Goal: Complete application form

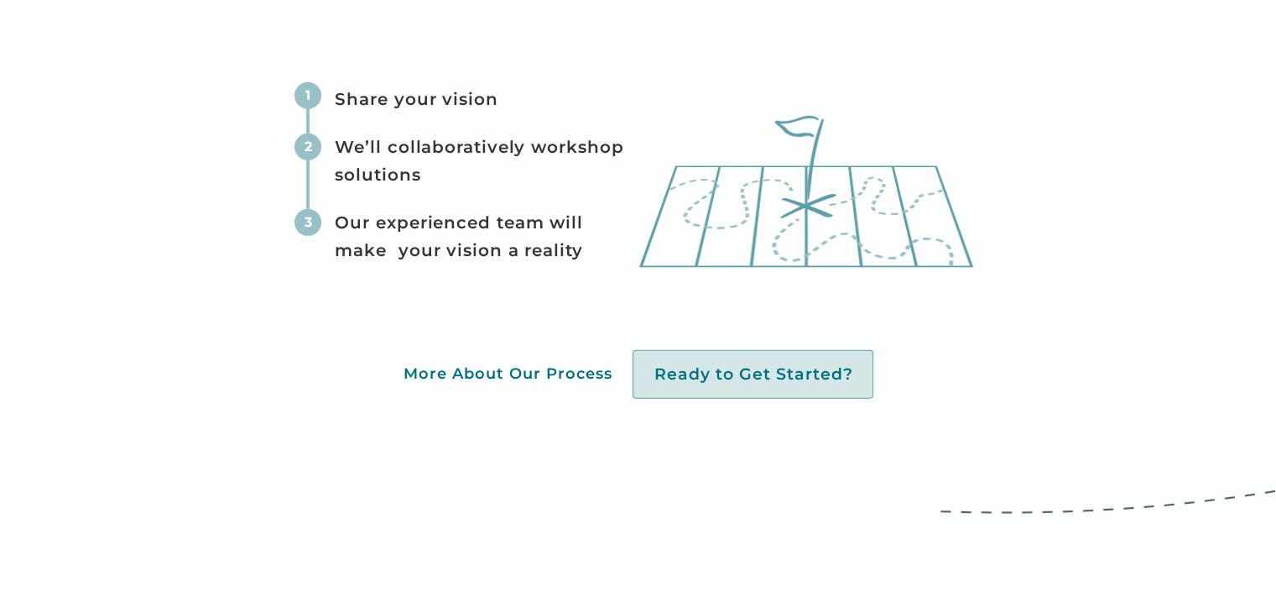
scroll to position [5069, 0]
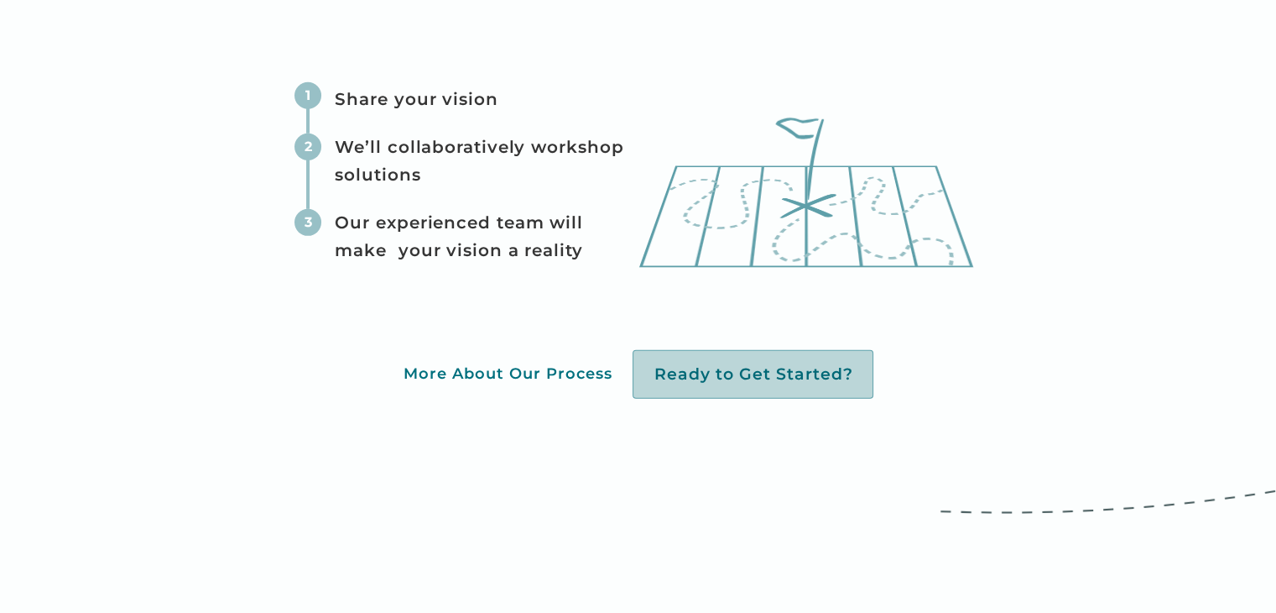
click at [687, 360] on div "Ready to Get Started?" at bounding box center [753, 375] width 241 height 50
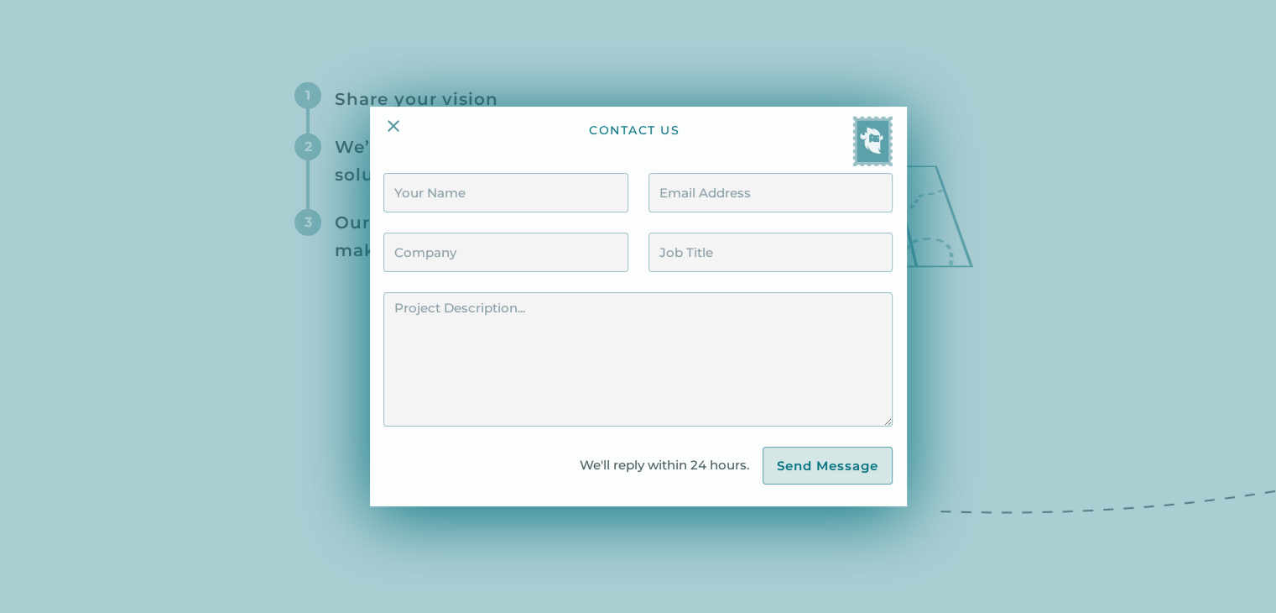
click at [874, 149] on img at bounding box center [873, 141] width 40 height 50
click at [397, 118] on img at bounding box center [394, 126] width 20 height 20
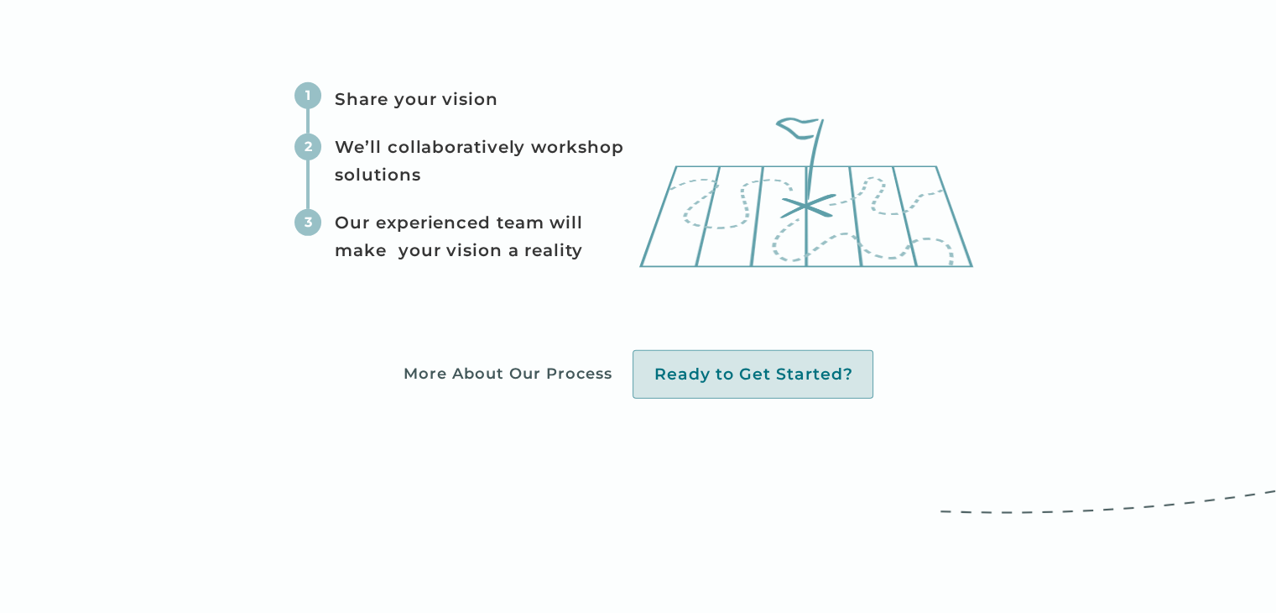
click at [550, 376] on div "More About Our Process" at bounding box center [507, 373] width 209 height 19
click at [547, 374] on div "More About Our Process" at bounding box center [507, 373] width 209 height 19
click at [546, 373] on div "More About Our Process" at bounding box center [507, 373] width 209 height 19
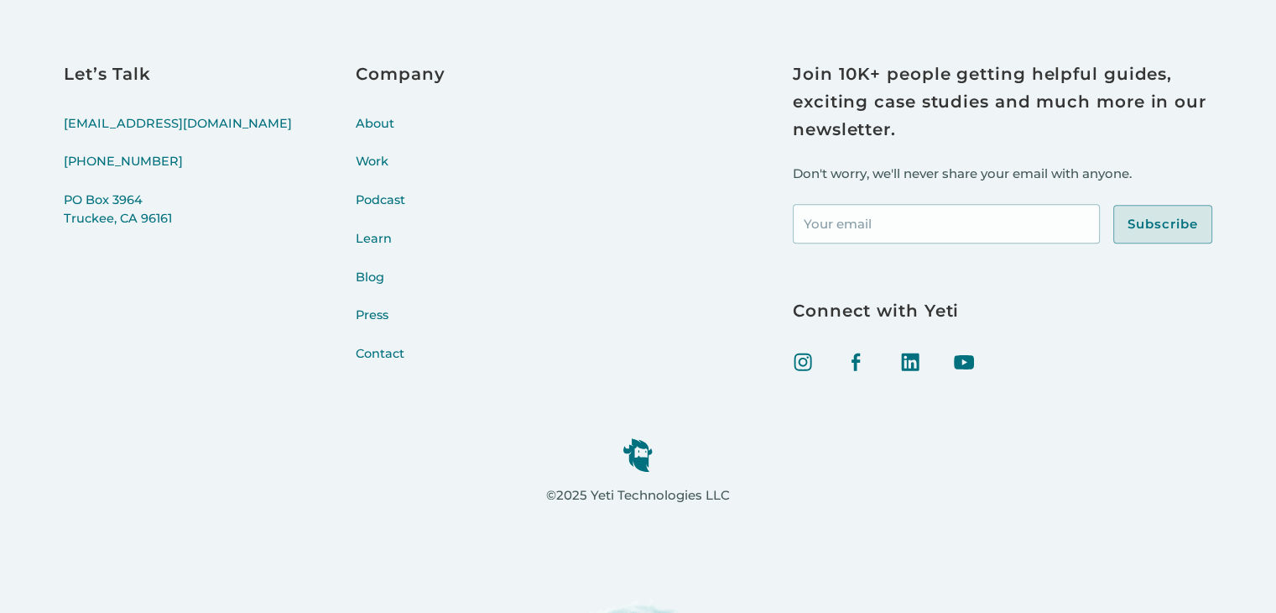
scroll to position [7797, 0]
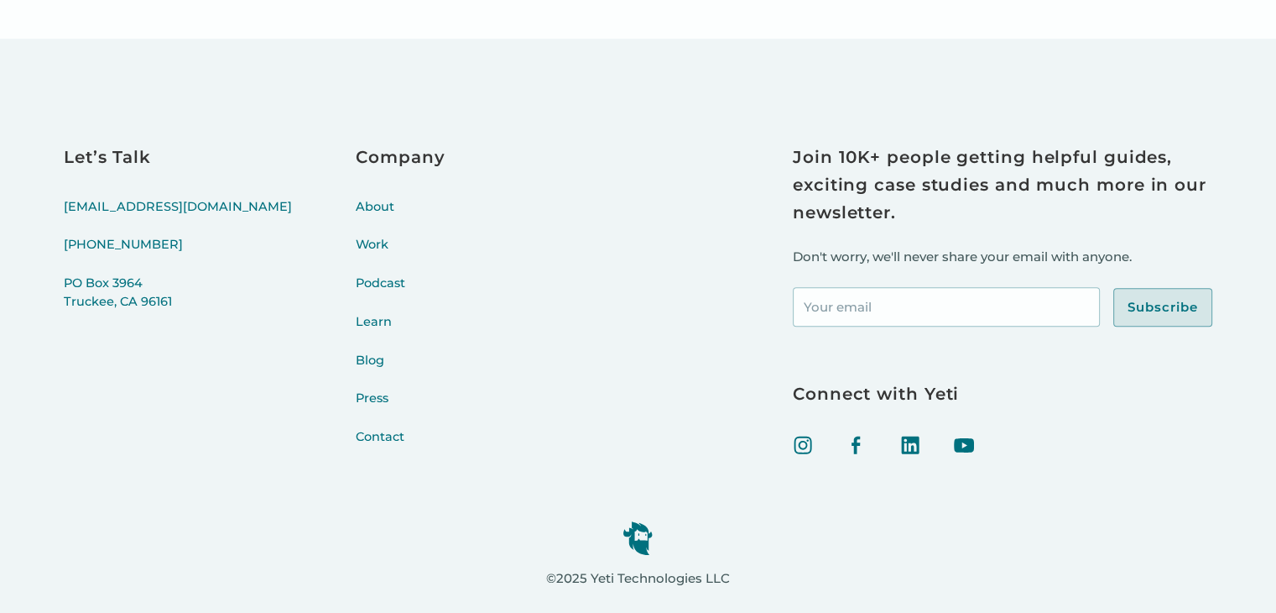
scroll to position [7797, 0]
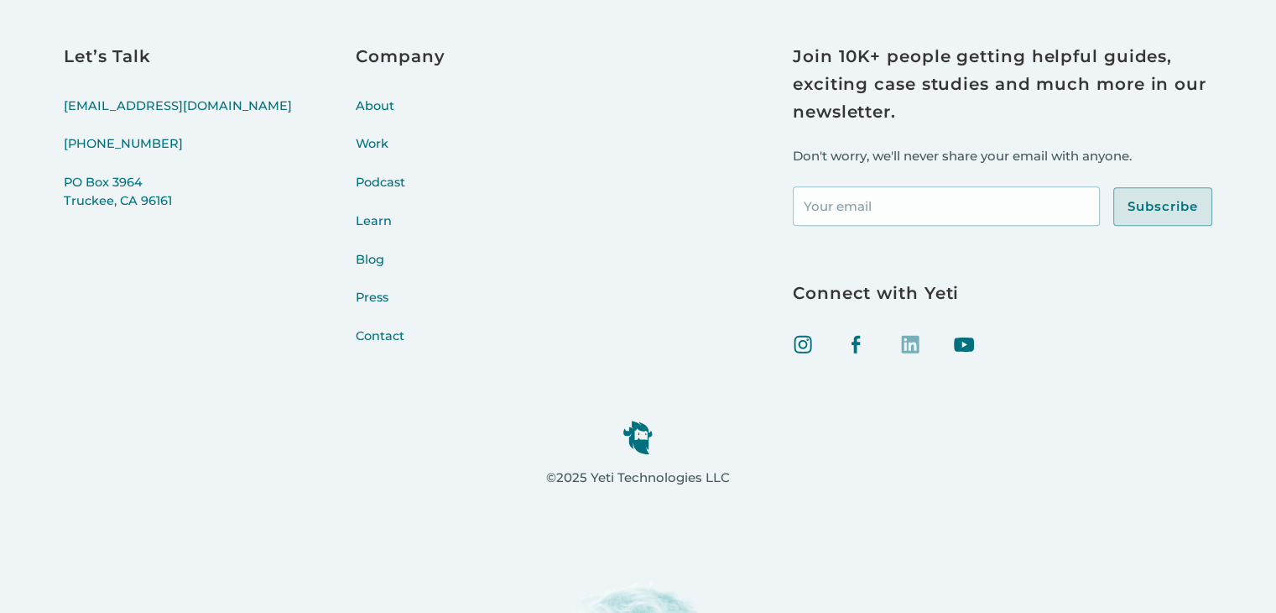
click at [909, 341] on img at bounding box center [911, 344] width 20 height 20
click at [960, 346] on img at bounding box center [964, 344] width 20 height 20
click at [631, 420] on img at bounding box center [638, 437] width 30 height 34
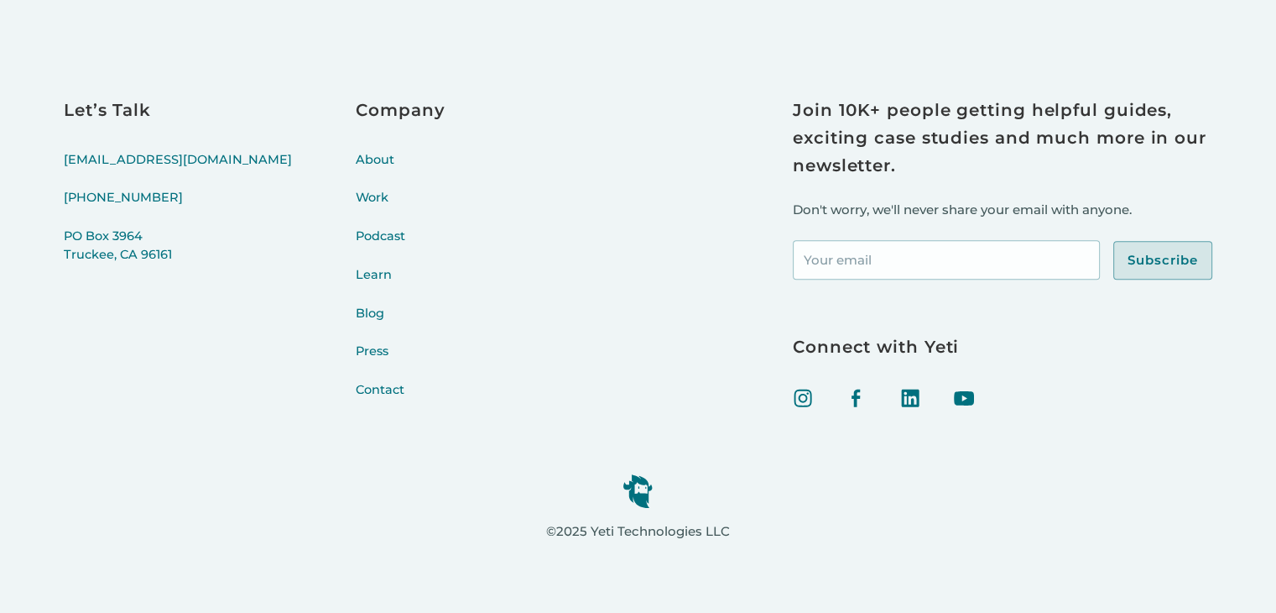
scroll to position [7738, 0]
click at [356, 164] on link "About" at bounding box center [400, 169] width 89 height 39
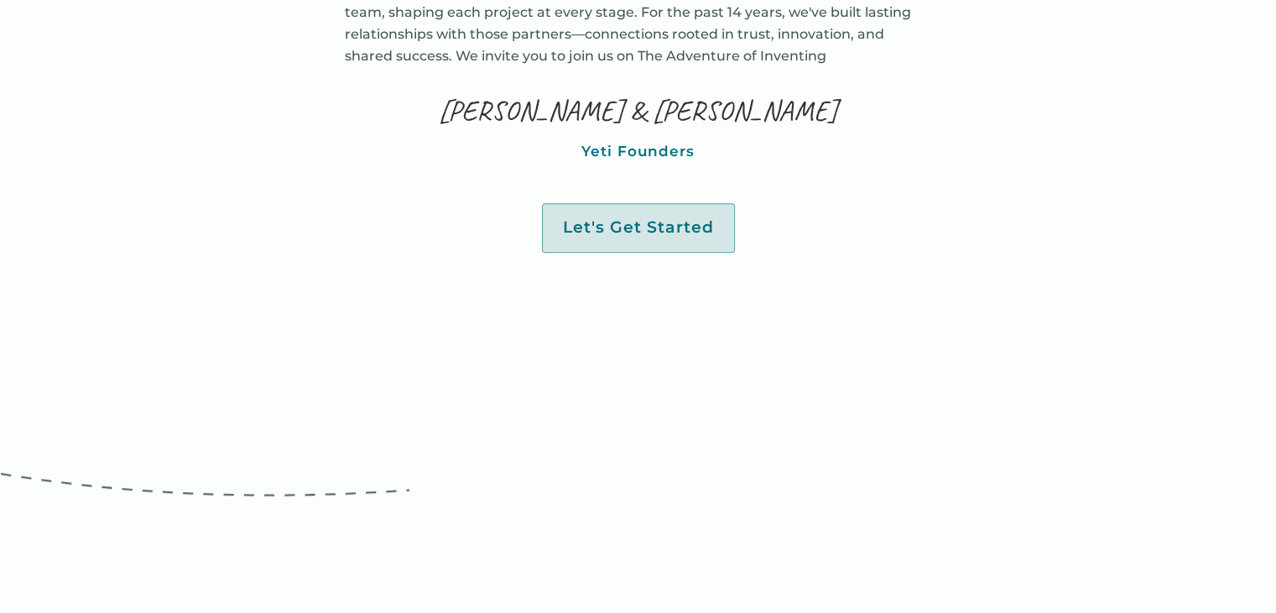
scroll to position [1220, 0]
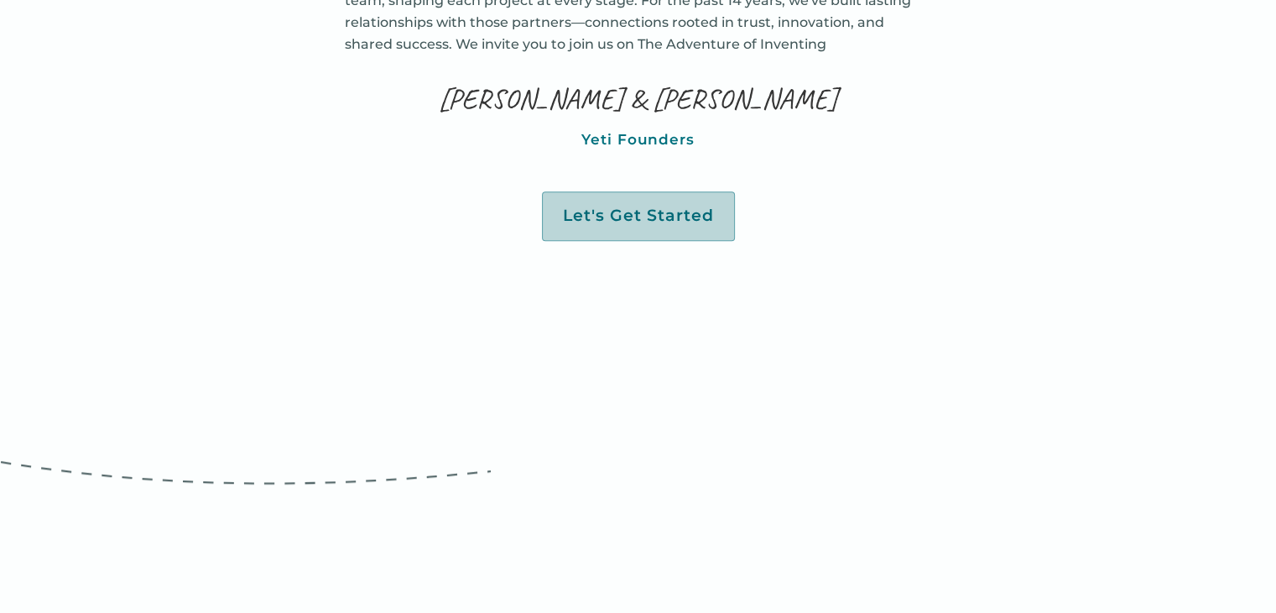
click at [602, 222] on div "Let's Get Started" at bounding box center [638, 216] width 151 height 21
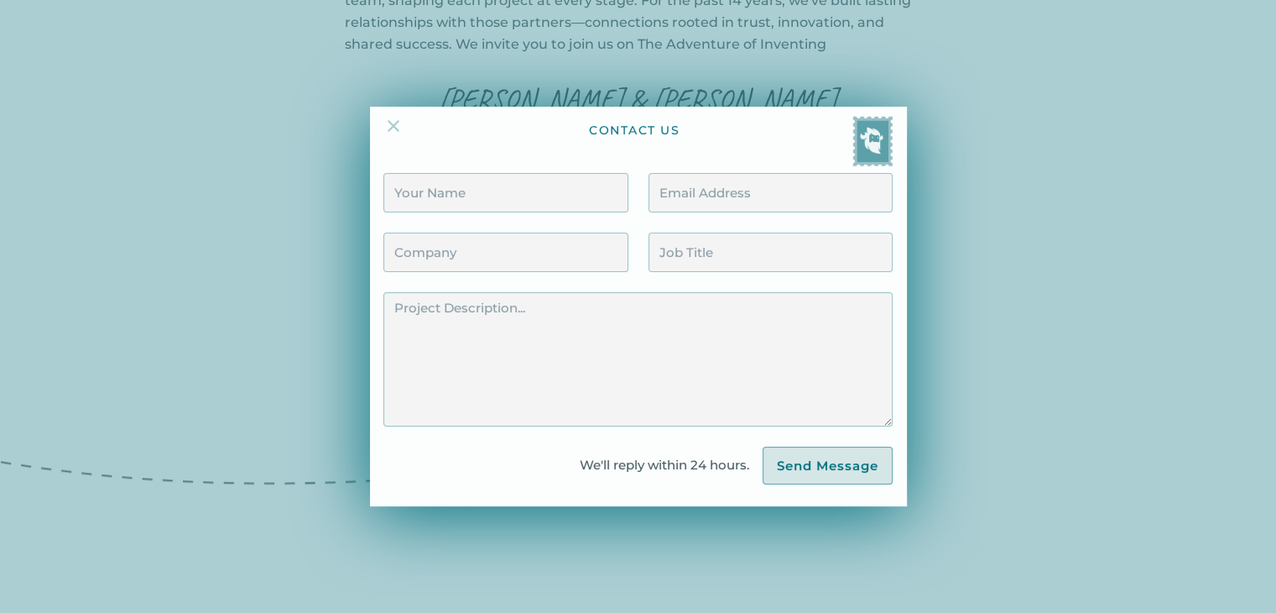
click at [395, 131] on img at bounding box center [394, 126] width 20 height 20
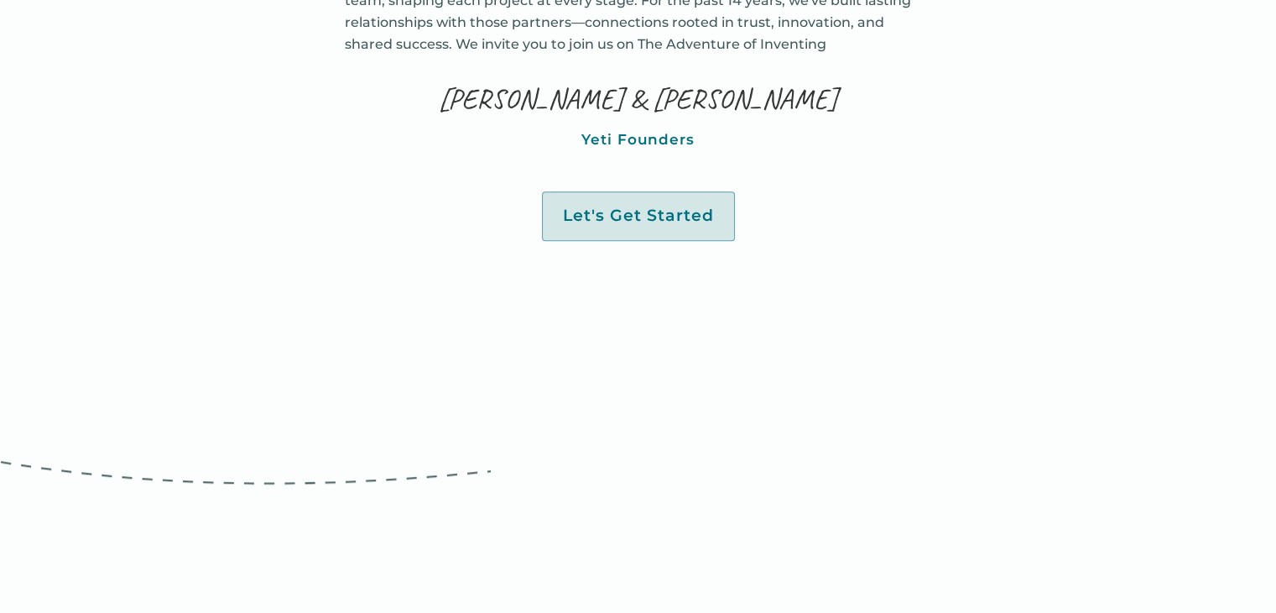
click at [625, 199] on link "Let's Get Started" at bounding box center [638, 216] width 193 height 50
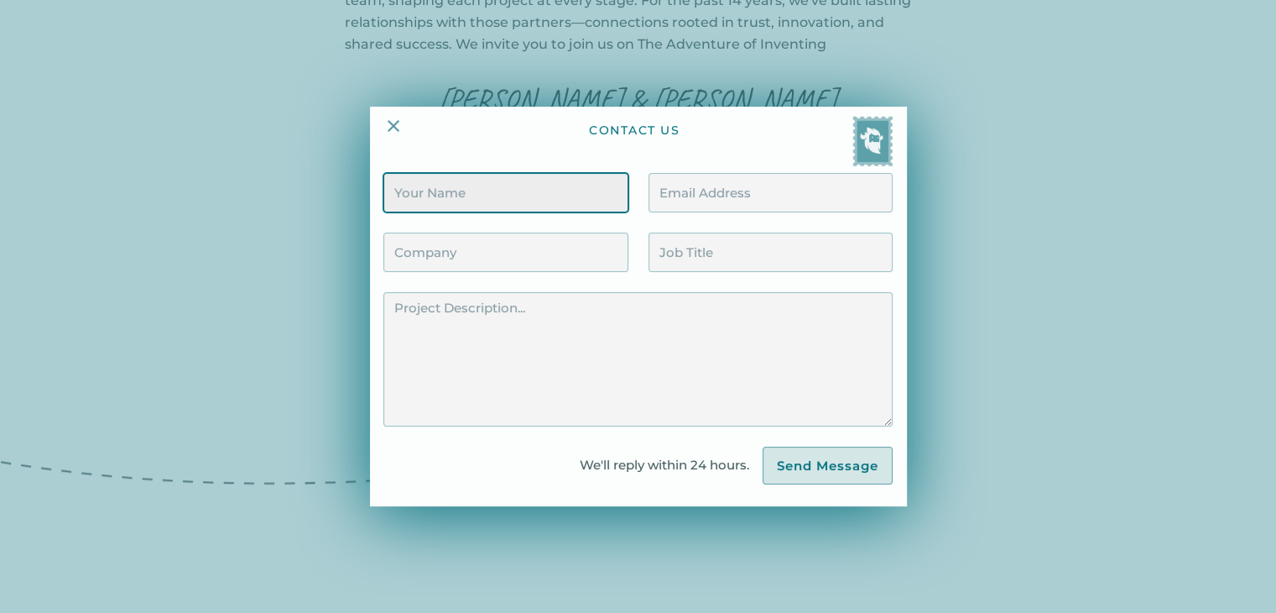
click at [571, 180] on input "Contact Form" at bounding box center [506, 192] width 244 height 39
type input "kamalesh"
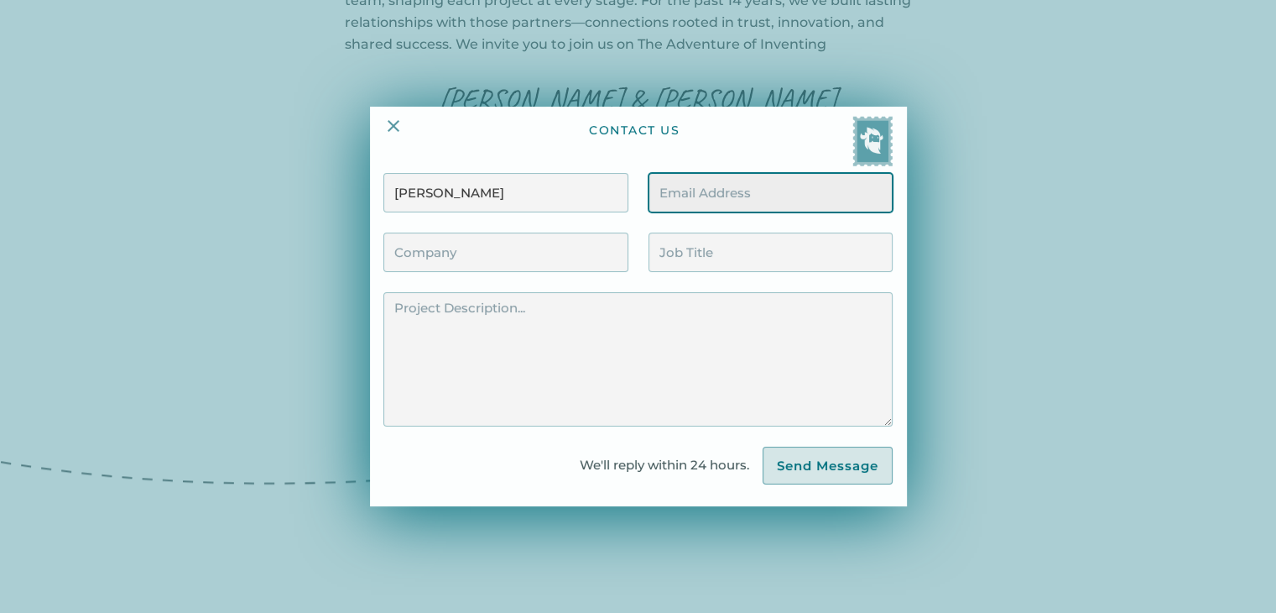
click at [693, 186] on input "Contact Form" at bounding box center [771, 192] width 244 height 39
type input "rithikajoshi.b@gmail.com"
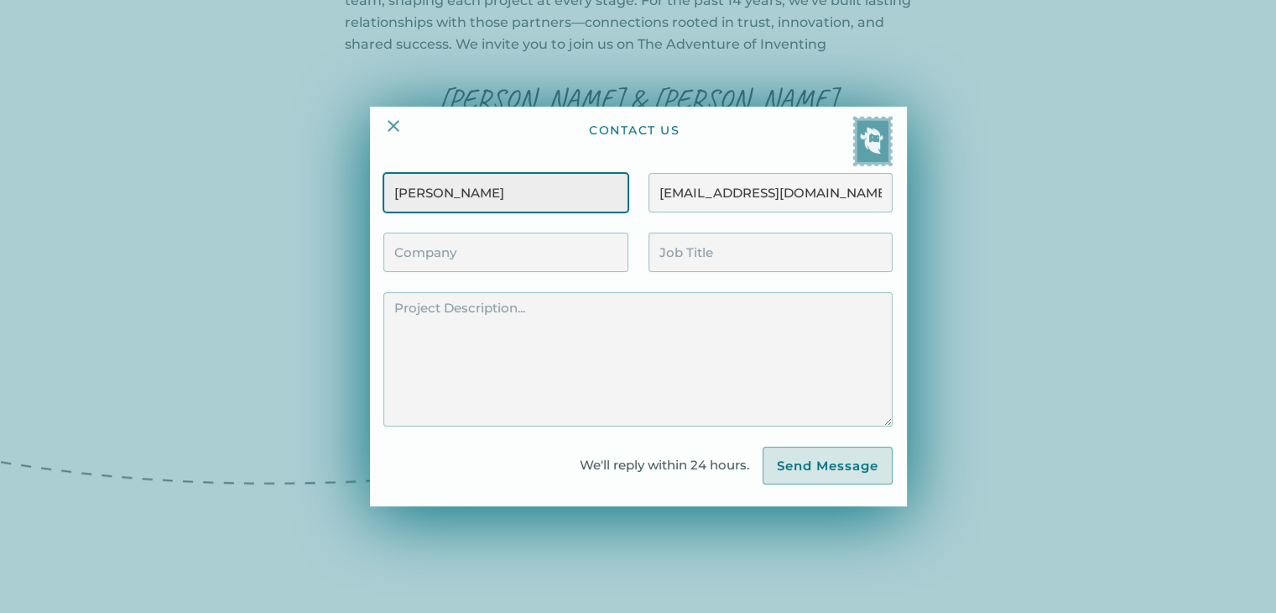
click at [543, 197] on input "kamalesh" at bounding box center [506, 192] width 244 height 39
type input "k"
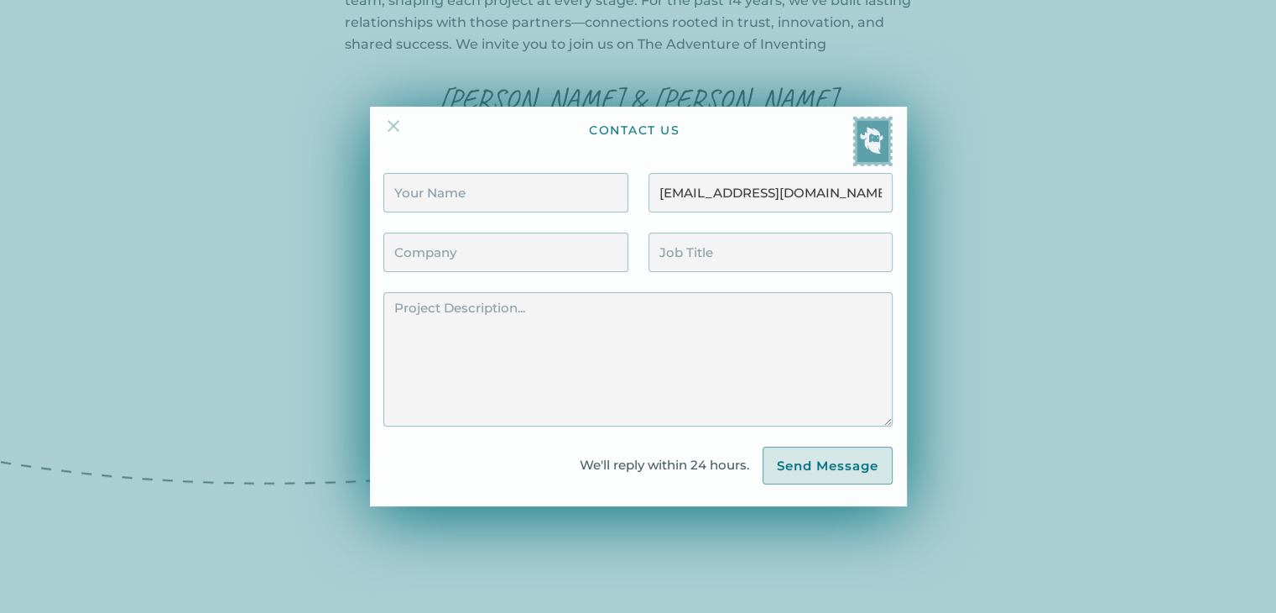
click at [404, 118] on img at bounding box center [394, 126] width 20 height 20
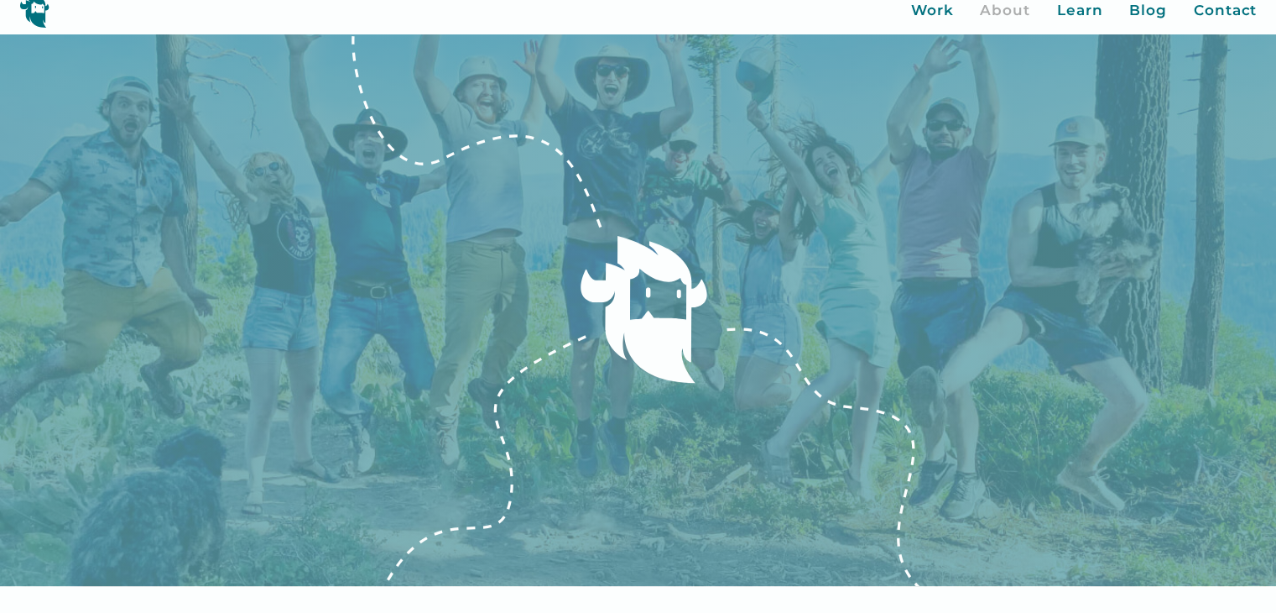
scroll to position [0, 0]
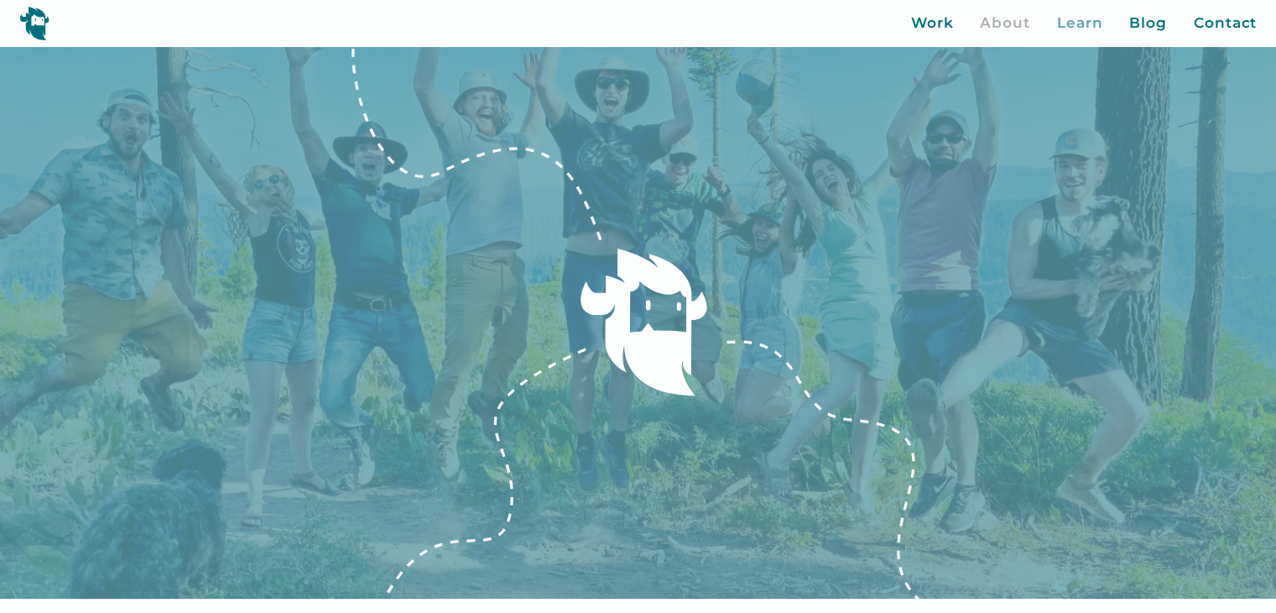
click at [1071, 24] on div "Learn" at bounding box center [1080, 24] width 46 height 22
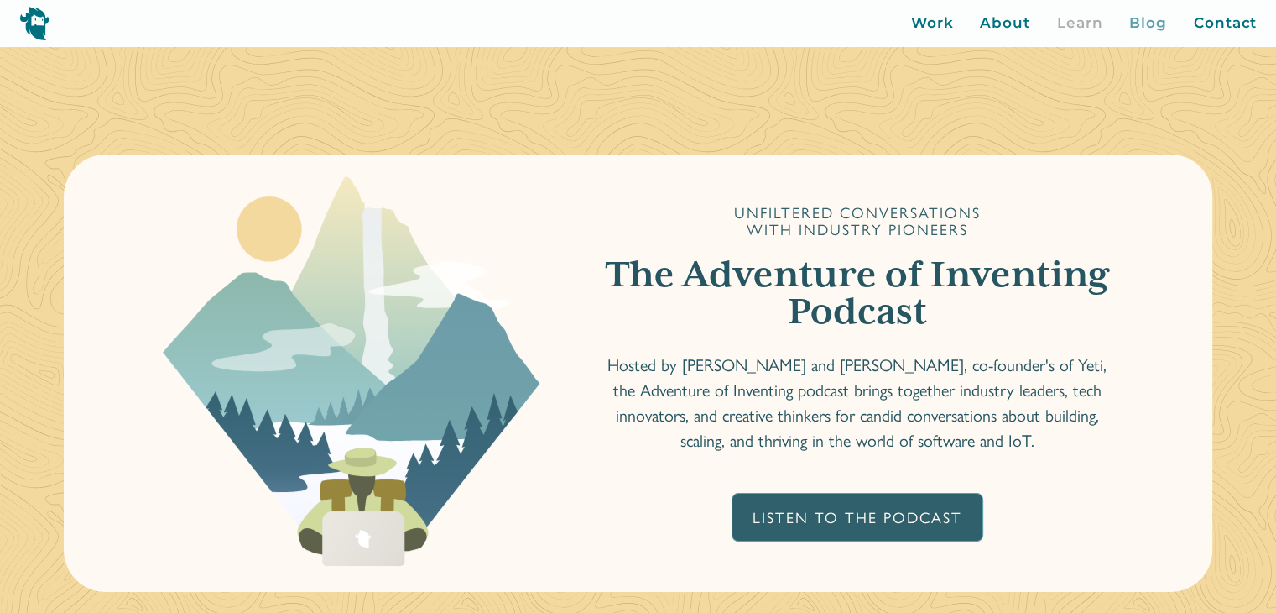
click at [1136, 25] on div "Blog" at bounding box center [1149, 24] width 38 height 22
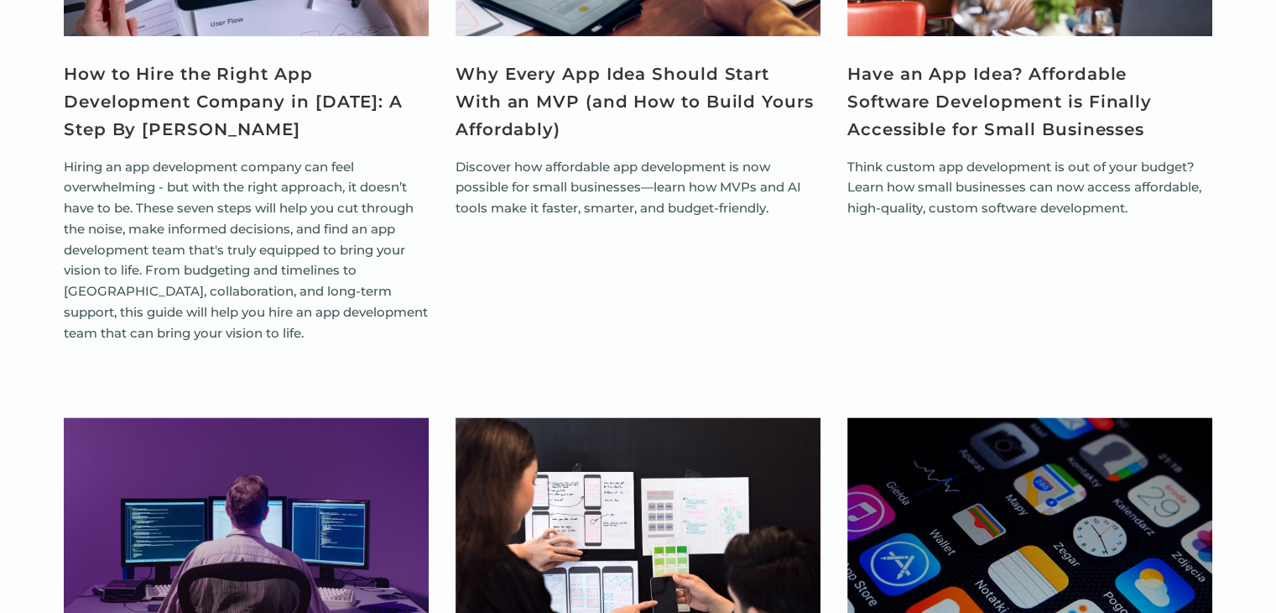
scroll to position [2050, 0]
